Goal: Information Seeking & Learning: Learn about a topic

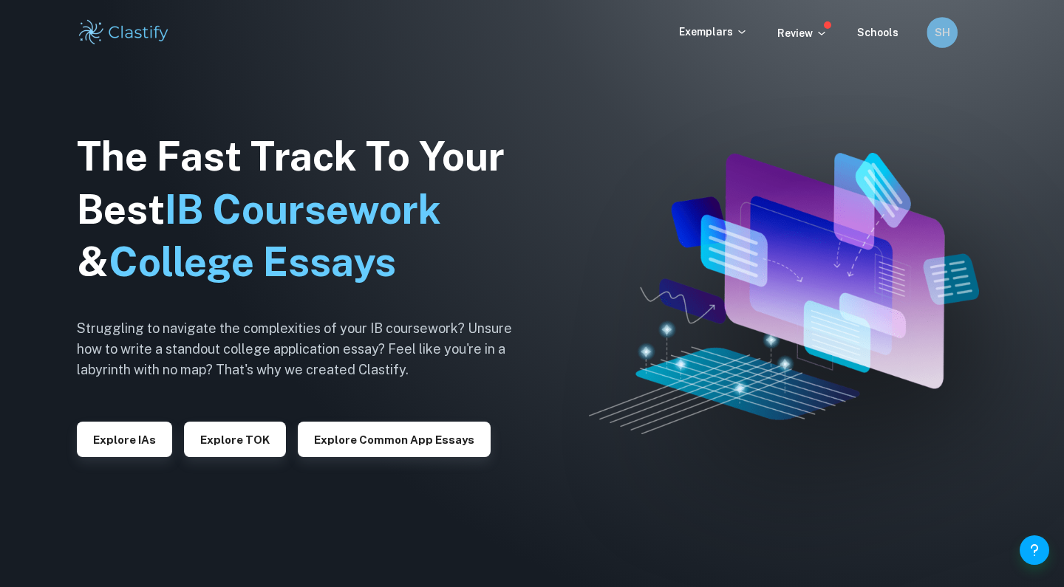
click at [935, 36] on div "SH" at bounding box center [941, 32] width 31 height 31
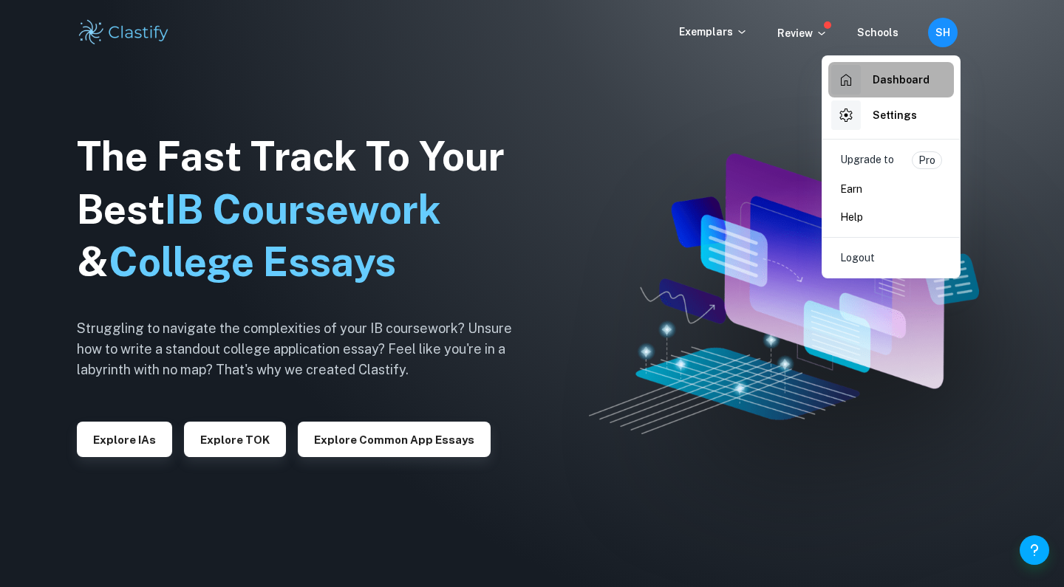
click at [885, 73] on h6 "Dashboard" at bounding box center [900, 80] width 57 height 16
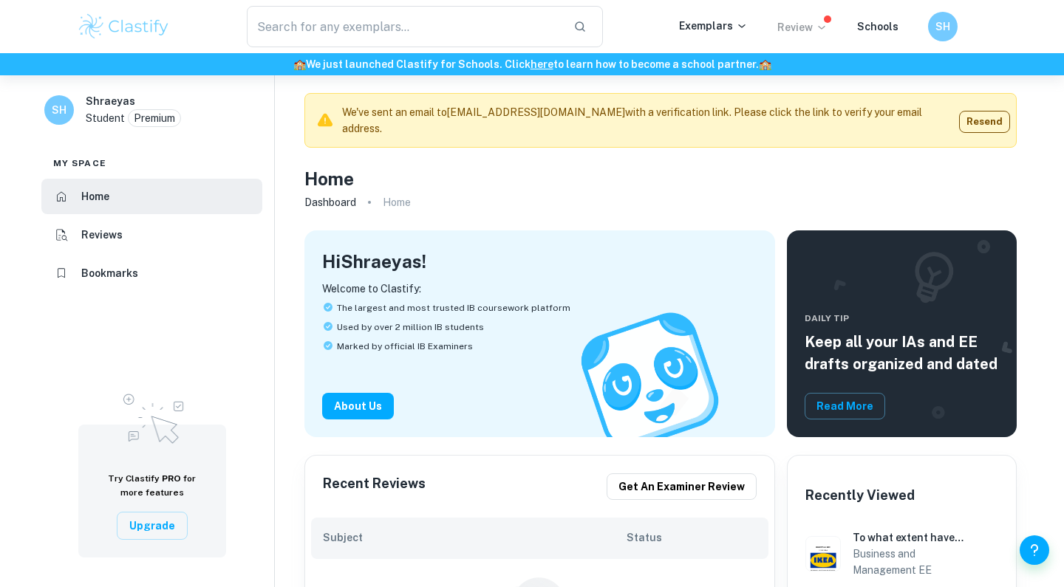
click at [816, 26] on p "Review" at bounding box center [802, 27] width 50 height 16
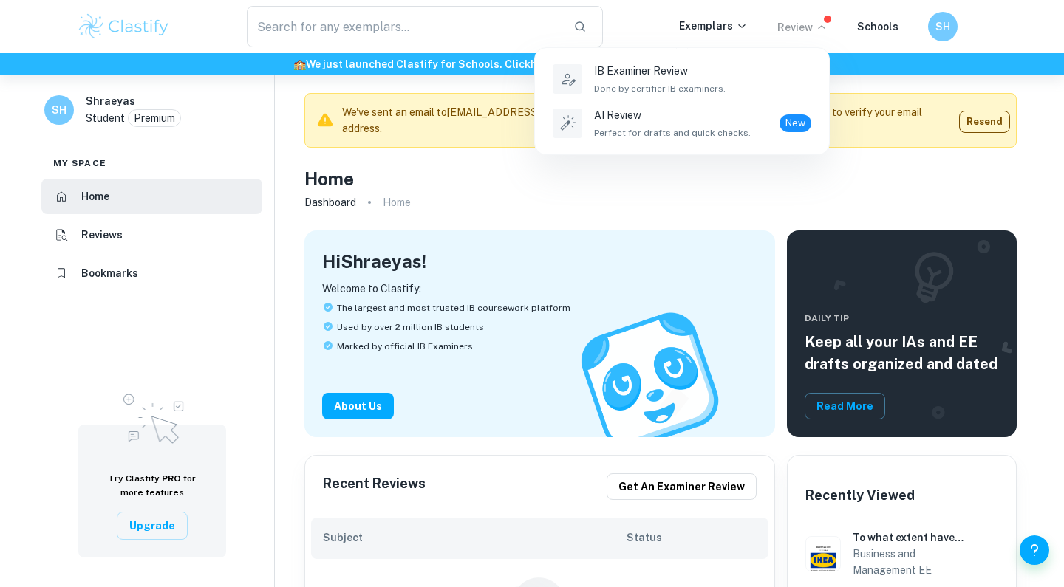
click at [898, 28] on div at bounding box center [532, 293] width 1064 height 587
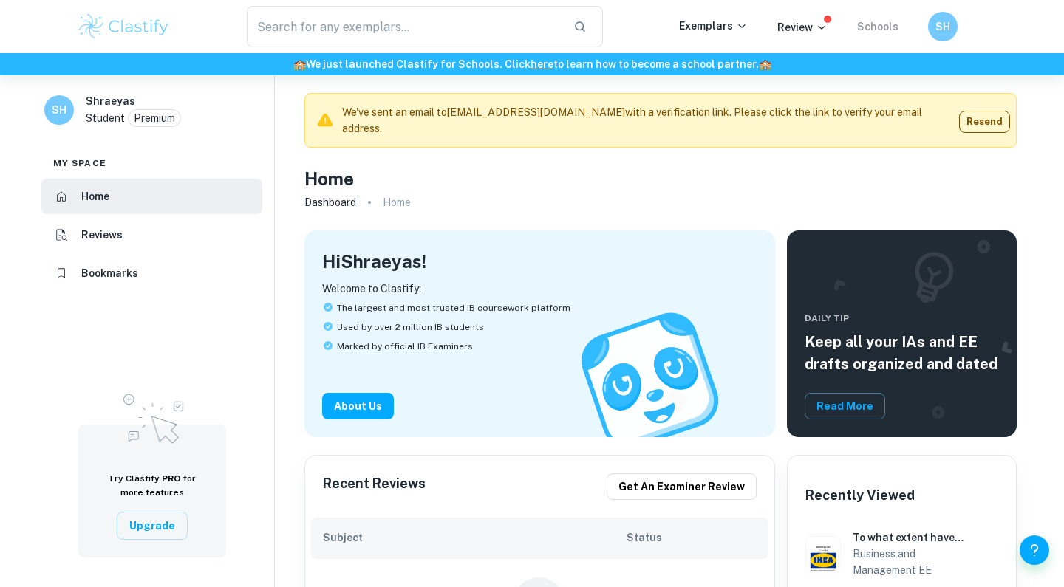
click at [882, 23] on link "Schools" at bounding box center [877, 27] width 41 height 12
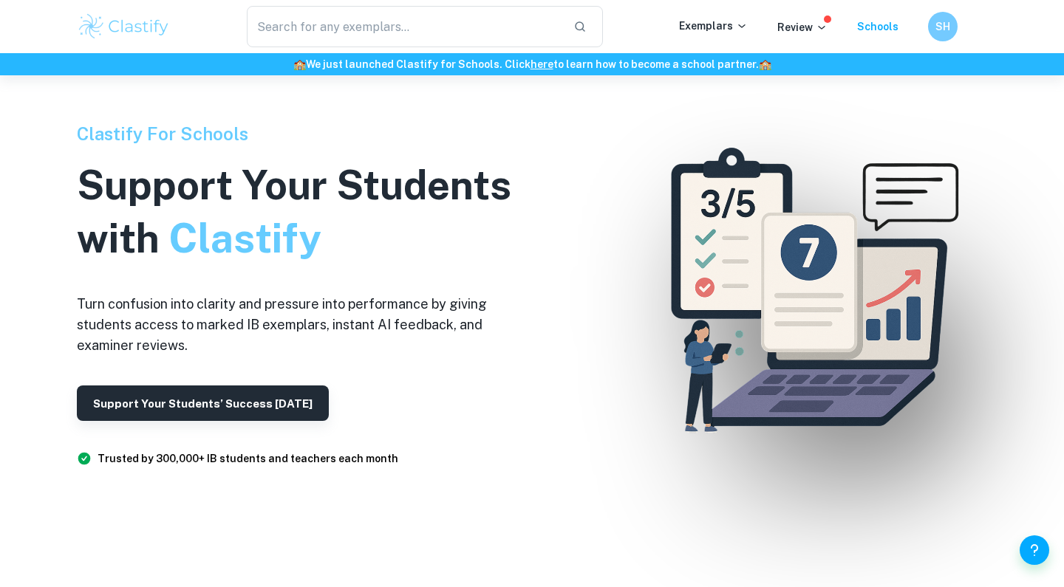
click at [728, 34] on div "Exemplars" at bounding box center [728, 27] width 98 height 18
click at [734, 24] on p "Exemplars" at bounding box center [713, 26] width 69 height 16
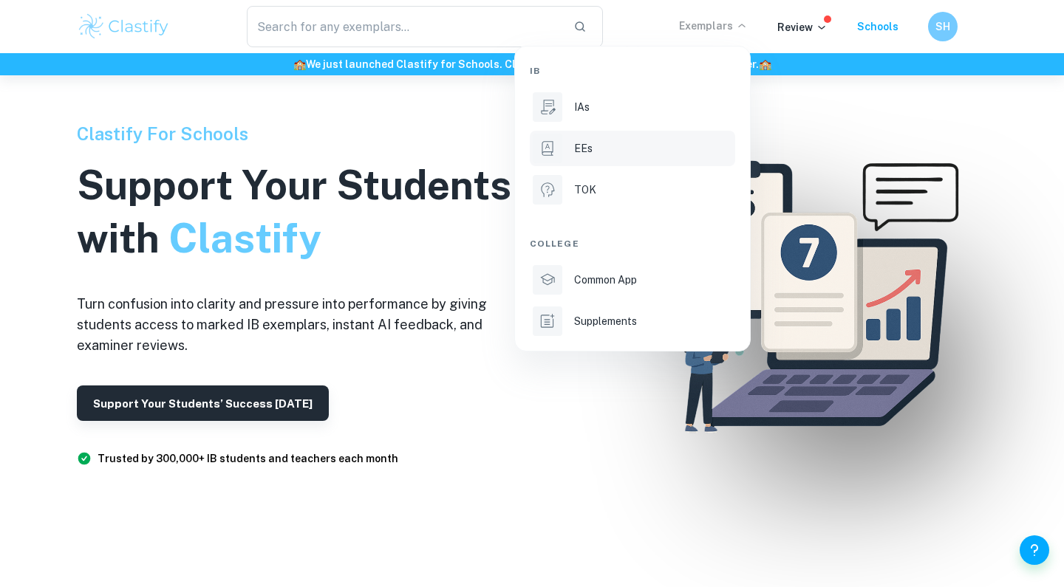
click at [574, 143] on p "EEs" at bounding box center [583, 148] width 18 height 16
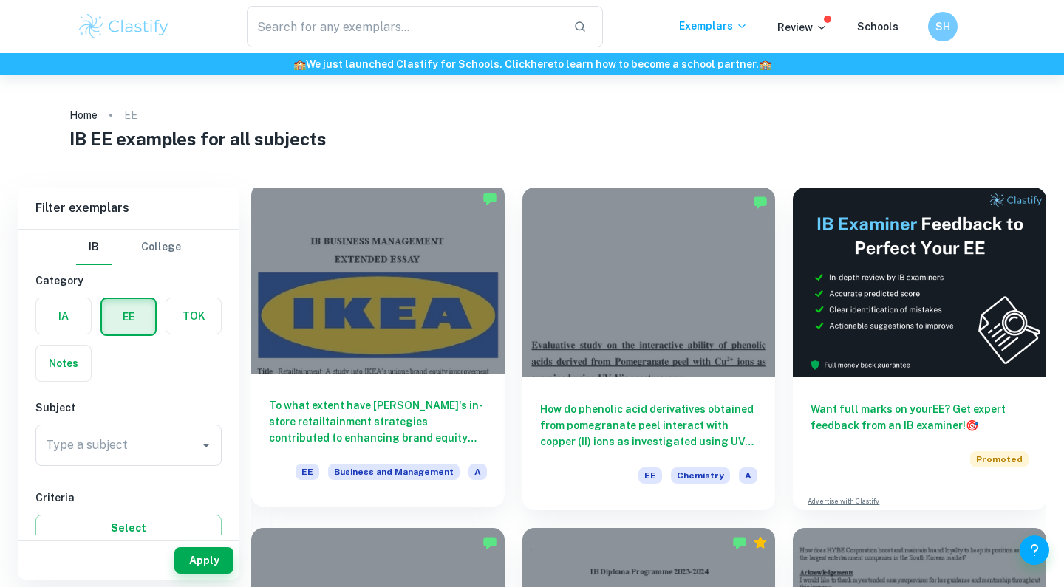
click at [434, 317] on div at bounding box center [377, 279] width 253 height 190
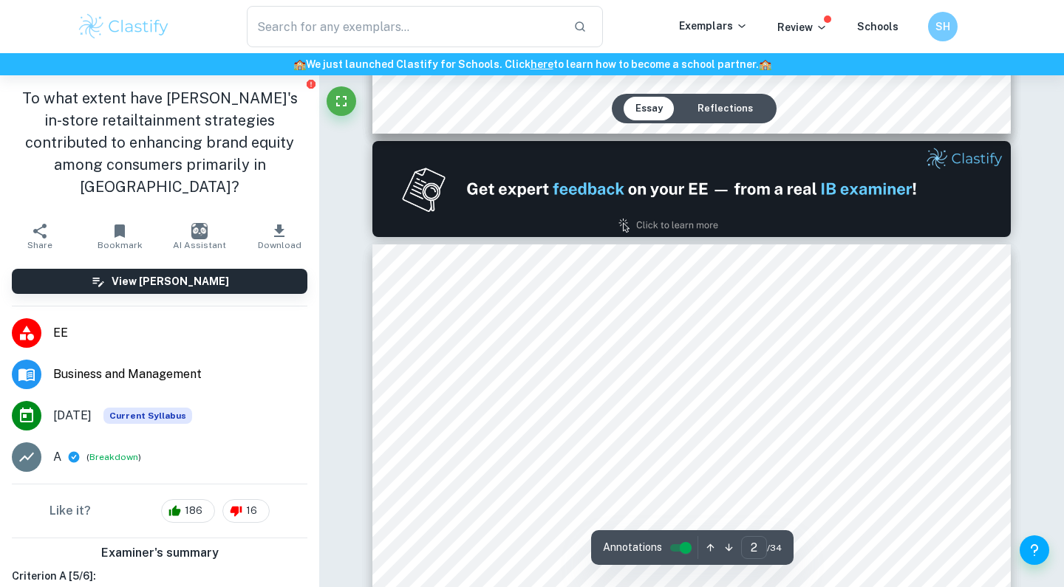
scroll to position [961, 0]
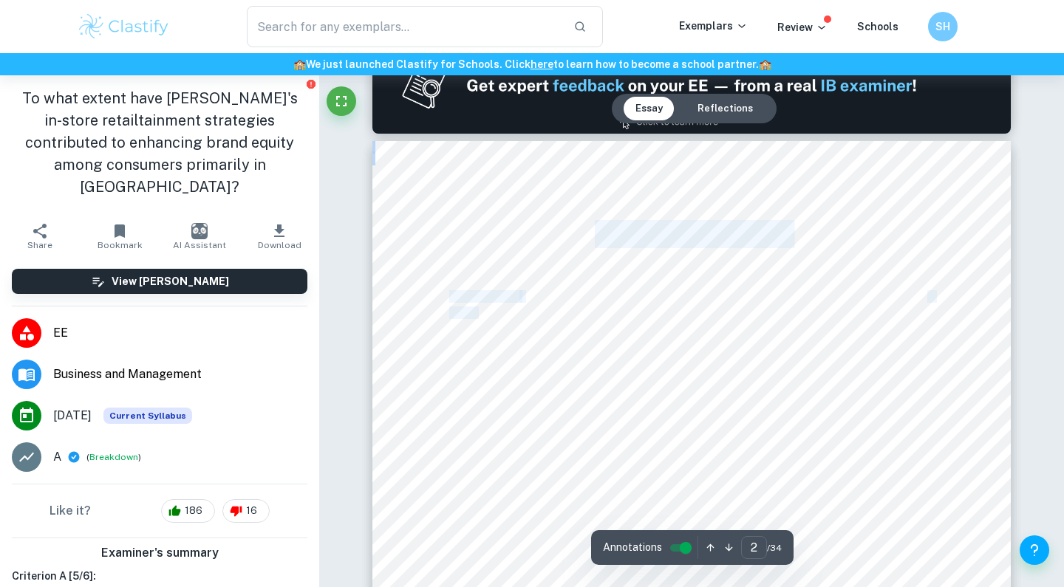
drag, startPoint x: 445, startPoint y: 297, endPoint x: 475, endPoint y: 308, distance: 31.6
click at [475, 308] on div "Table of Contents Methodology: 6 Literature Review 8 Definition of Theory 8 Bra…" at bounding box center [691, 592] width 638 height 902
click at [439, 295] on div "Table of Contents Methodology: 6 Literature Review 8 Definition of Theory 8 Bra…" at bounding box center [691, 592] width 638 height 902
drag, startPoint x: 440, startPoint y: 291, endPoint x: 423, endPoint y: 298, distance: 17.6
click at [423, 298] on div "Table of Contents Methodology: 6 Literature Review 8 Definition of Theory 8 Bra…" at bounding box center [691, 592] width 638 height 902
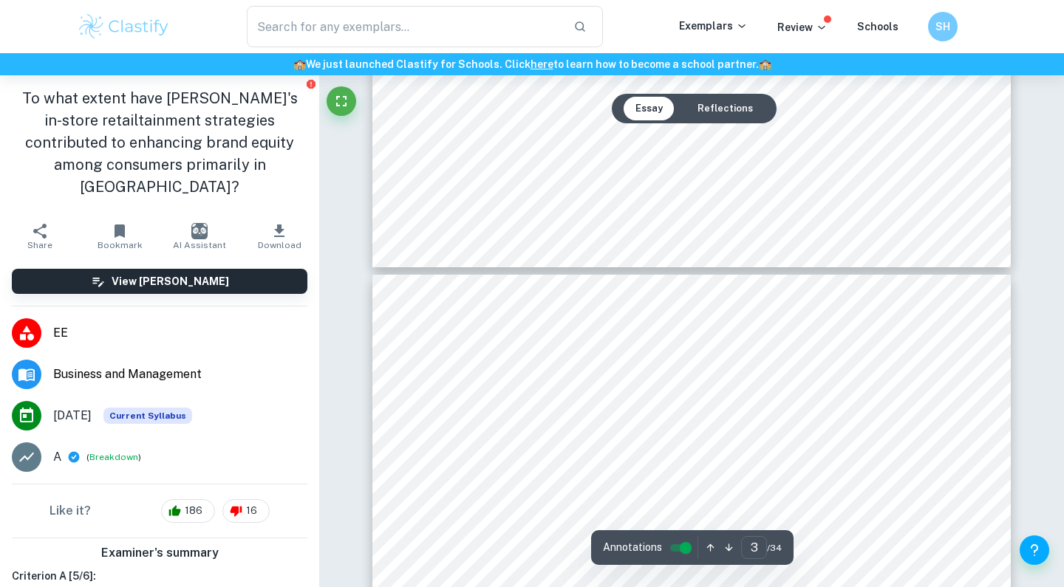
scroll to position [1764, 0]
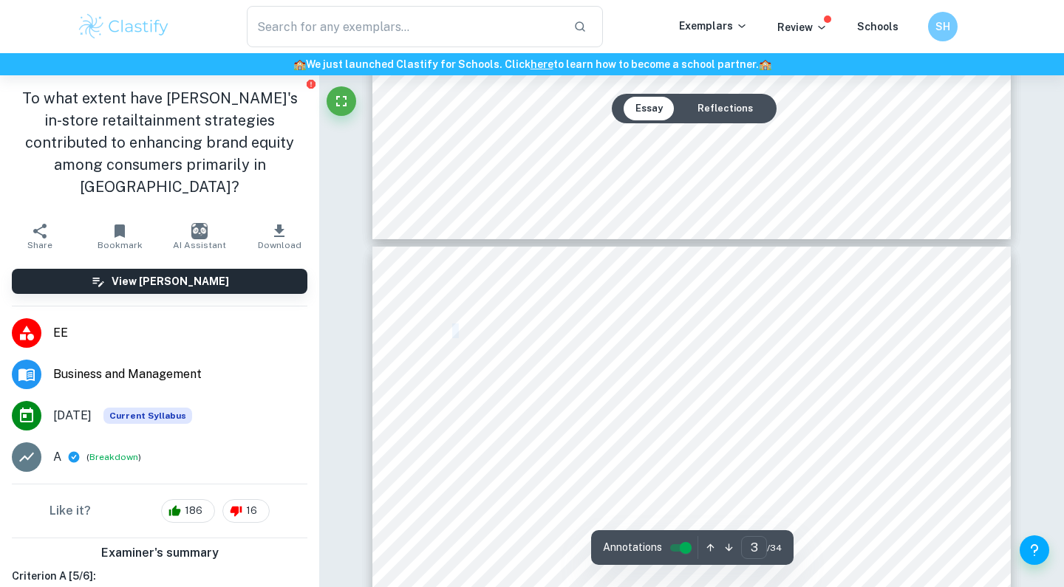
drag, startPoint x: 444, startPoint y: 332, endPoint x: 460, endPoint y: 336, distance: 16.1
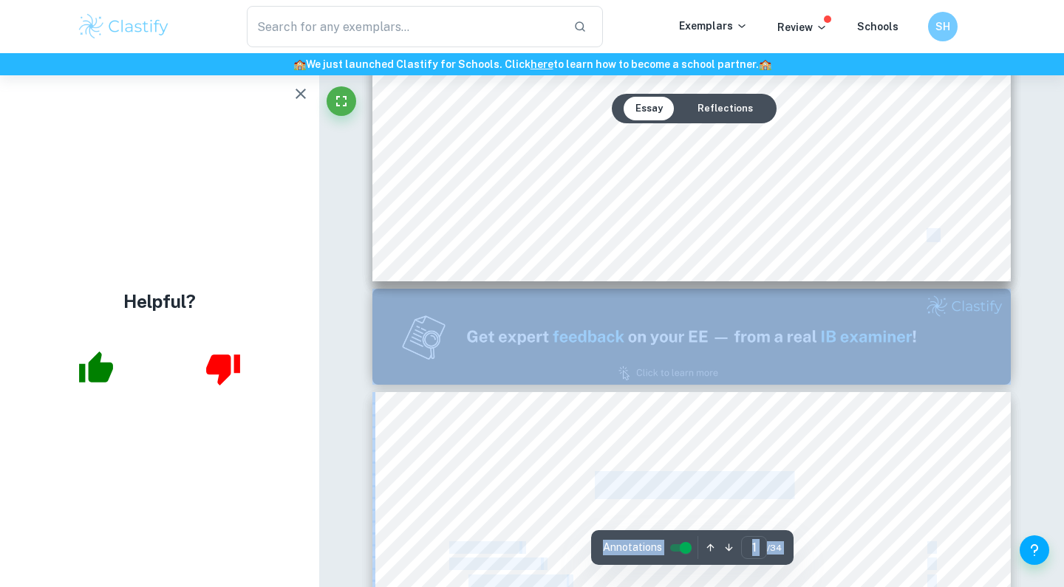
scroll to position [676, 0]
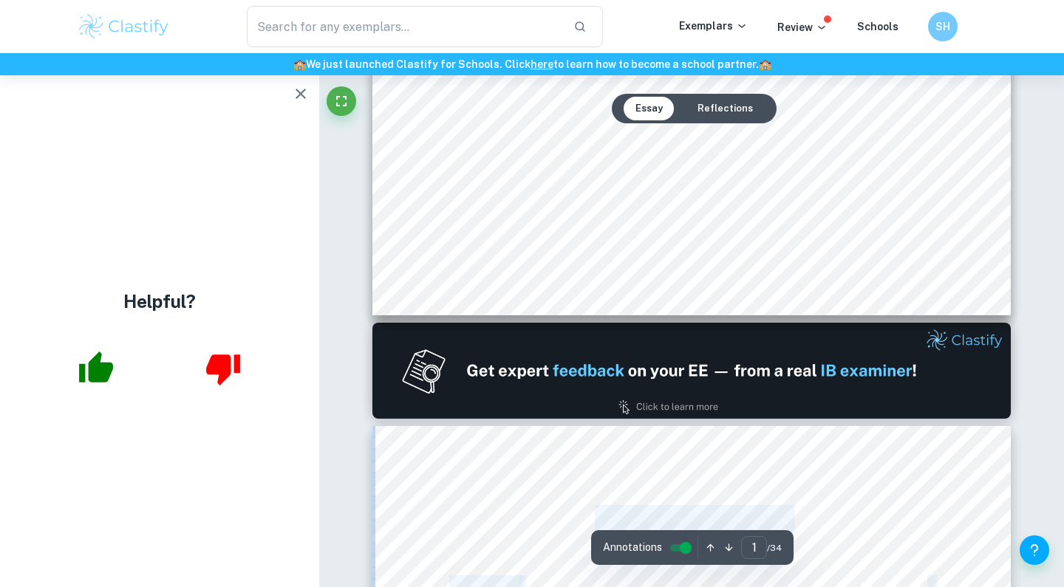
drag, startPoint x: 536, startPoint y: 306, endPoint x: 522, endPoint y: 459, distance: 153.6
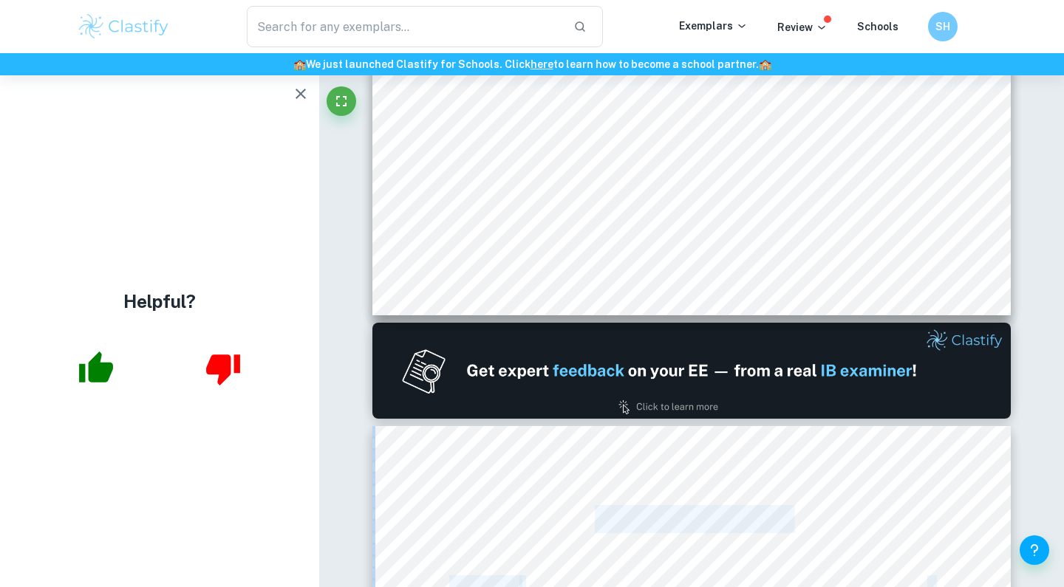
copy div "Table of Contents Methodology: 6 Literature Review 8 Definition of Theory 8 Bra…"
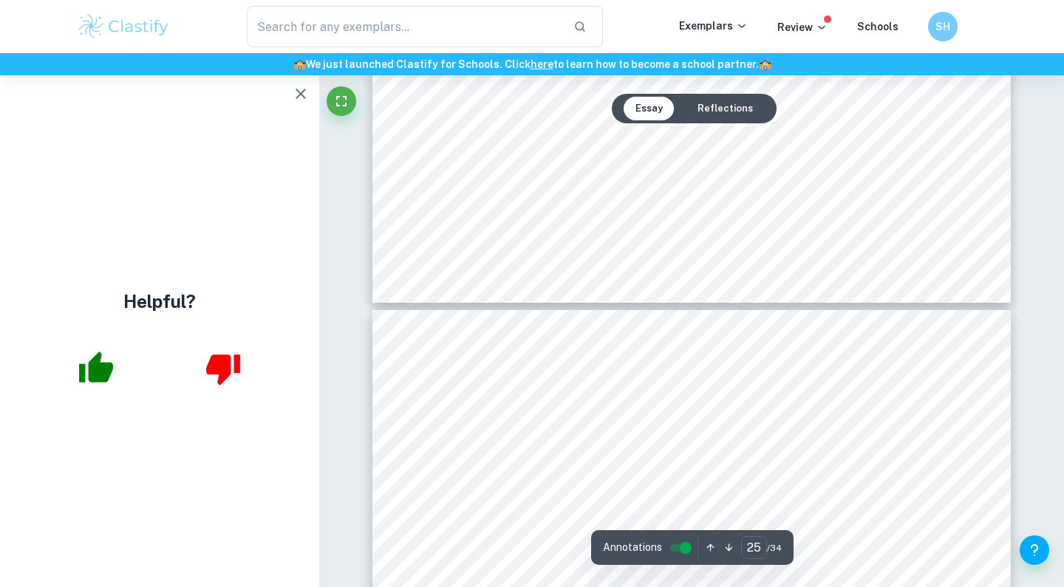
type input "24"
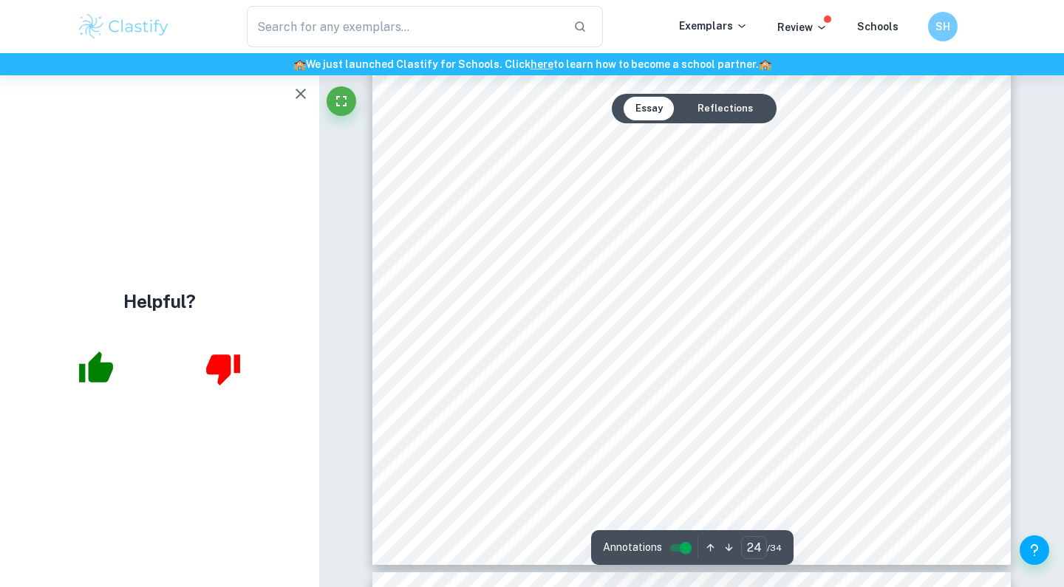
scroll to position [21422, 0]
